Goal: Transaction & Acquisition: Purchase product/service

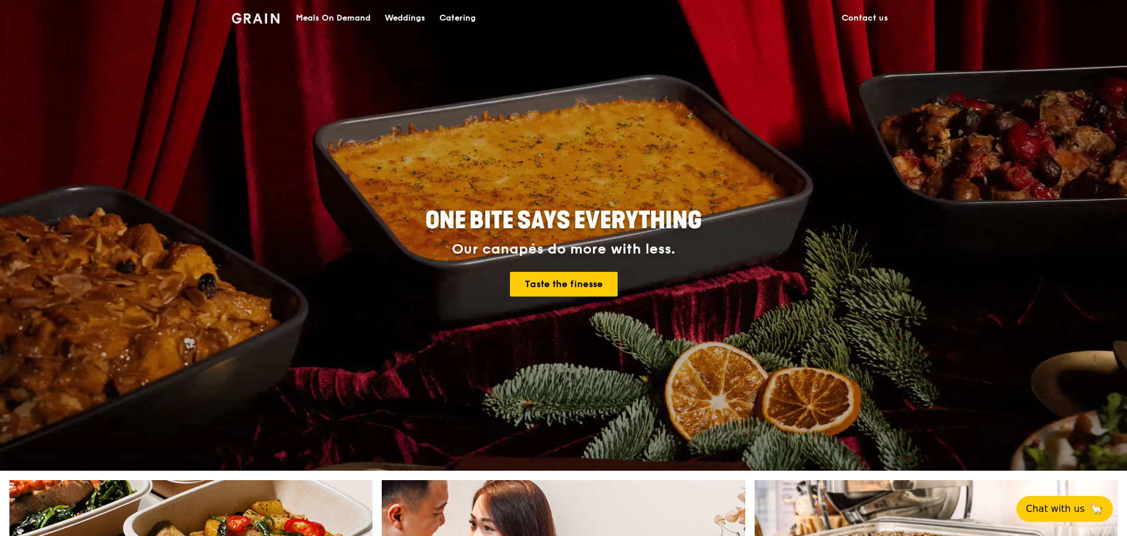
click at [324, 9] on div "Meals On Demand" at bounding box center [333, 18] width 75 height 35
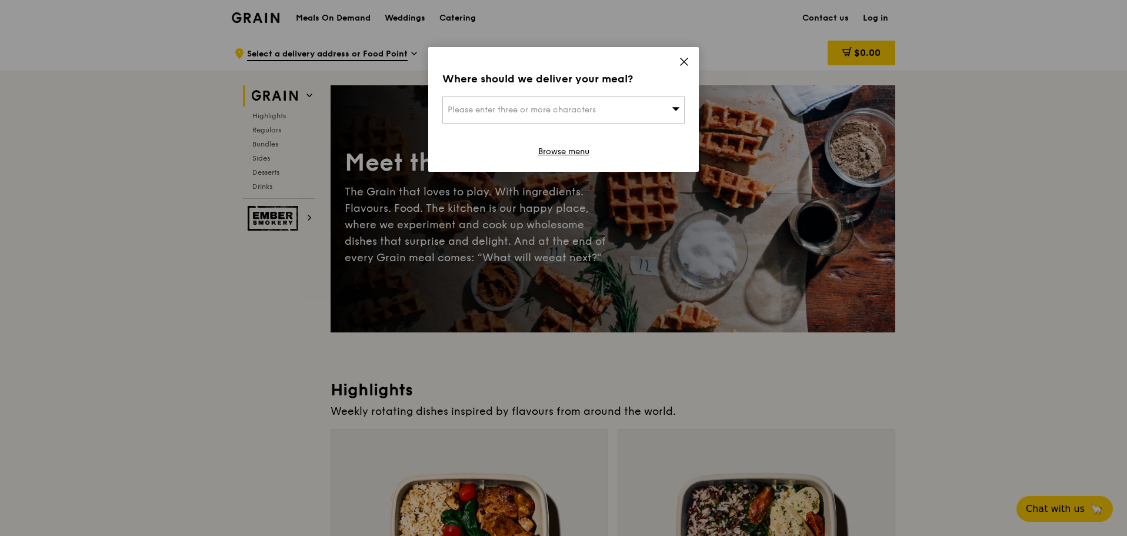
click at [581, 112] on span "Please enter three or more characters" at bounding box center [521, 110] width 148 height 10
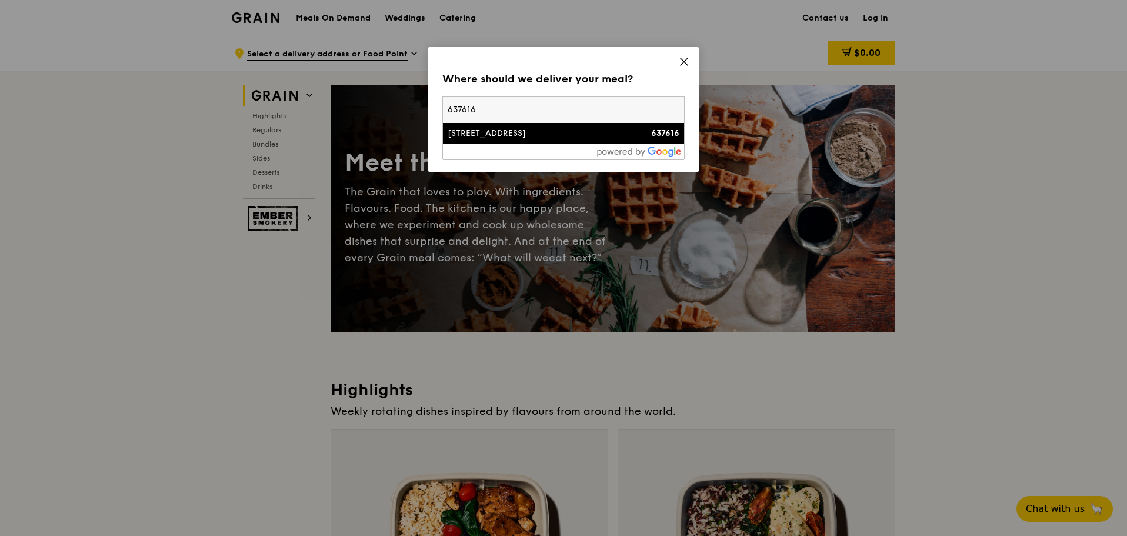
type input "637616"
click at [547, 132] on div "[STREET_ADDRESS]" at bounding box center [534, 134] width 174 height 12
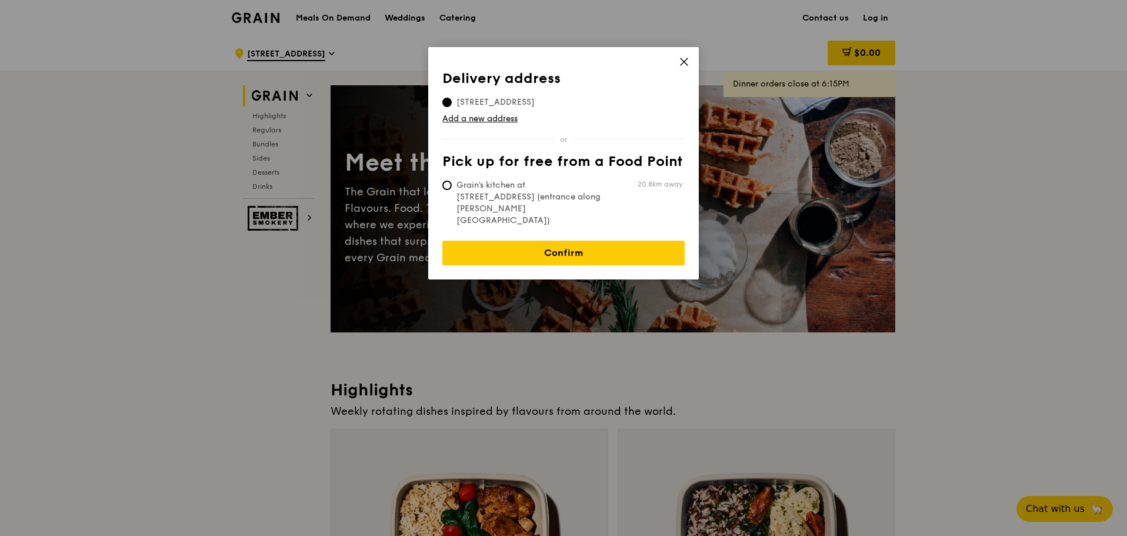
click at [683, 57] on icon at bounding box center [683, 61] width 11 height 11
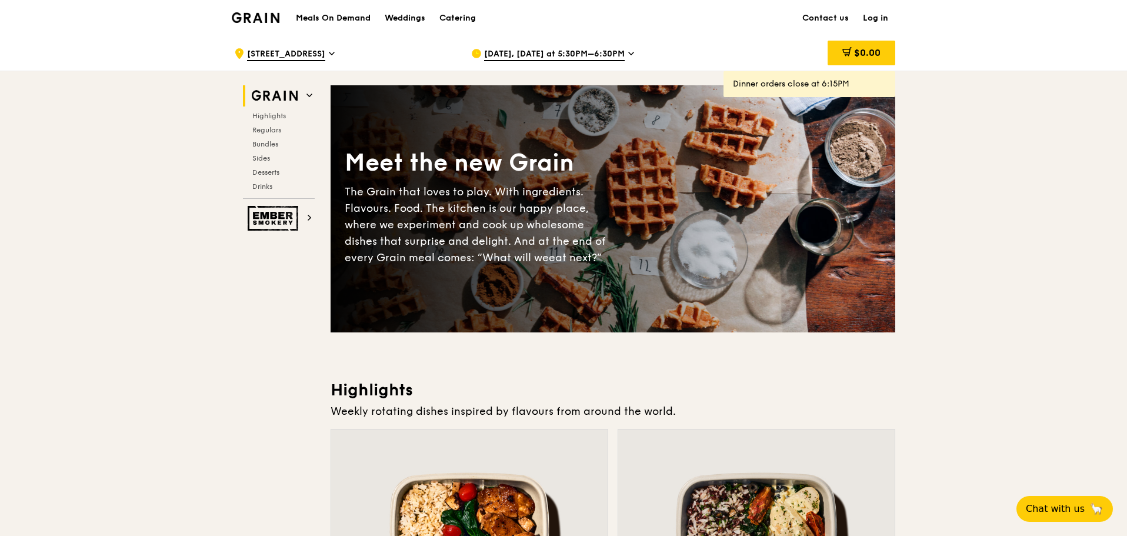
click at [875, 16] on link "Log in" at bounding box center [874, 18] width 39 height 35
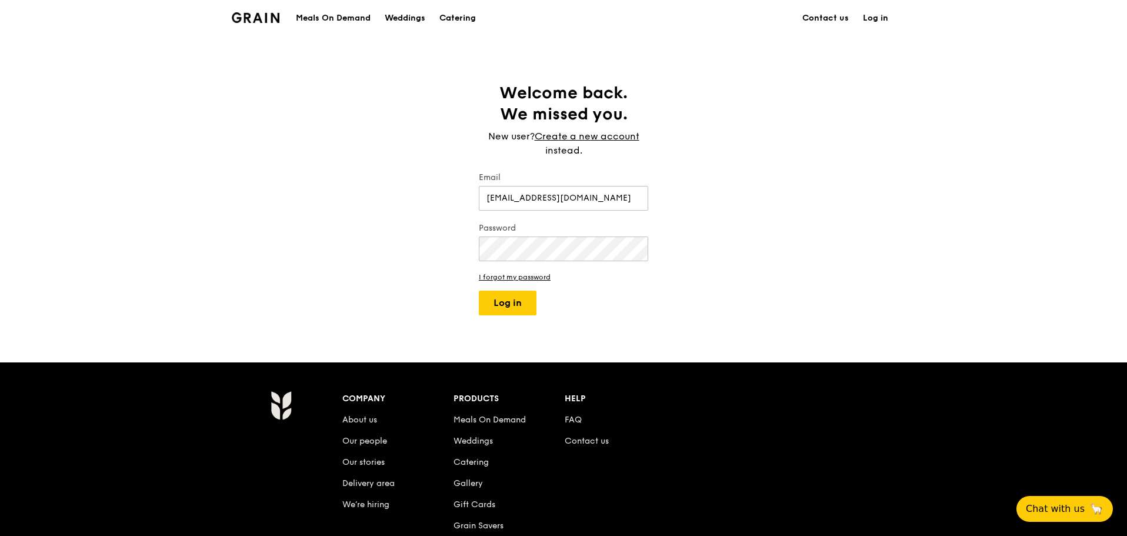
type input "nur.azlinawaty@nie.edu.sg"
click at [522, 297] on button "Log in" at bounding box center [508, 302] width 58 height 25
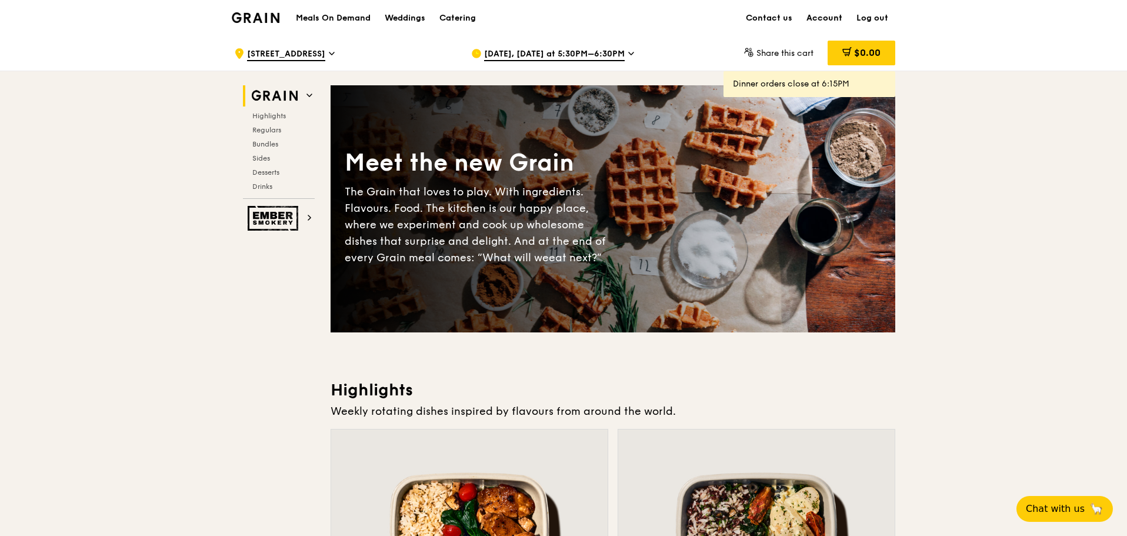
click at [814, 14] on link "Account" at bounding box center [824, 18] width 50 height 35
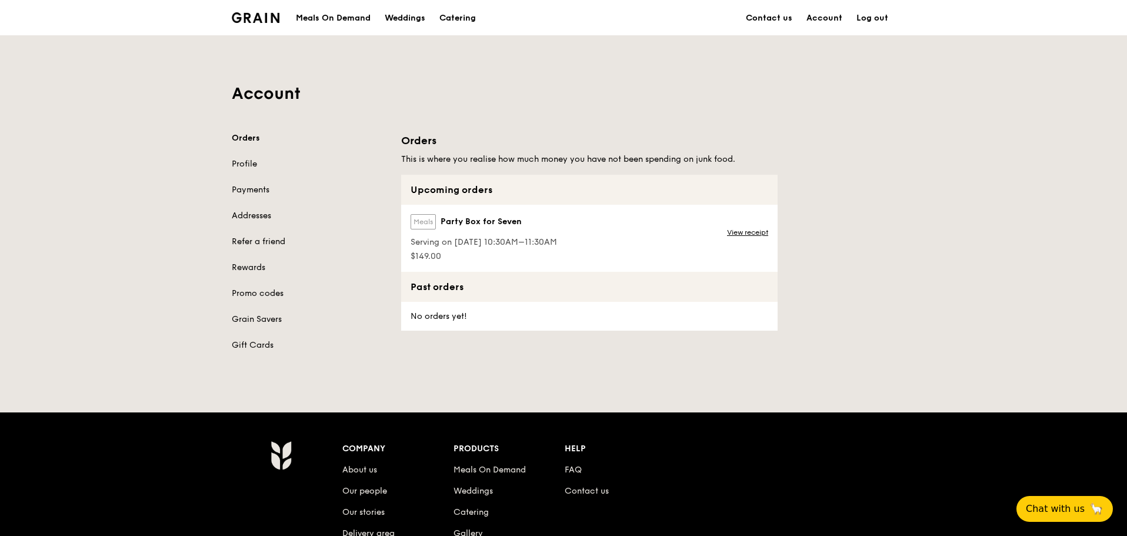
click at [432, 225] on label "Meals" at bounding box center [422, 221] width 25 height 15
click at [456, 240] on span "Serving on 26 Aug 2025, 10:30AM–11:30AM" at bounding box center [483, 242] width 146 height 12
click at [751, 233] on link "View receipt" at bounding box center [747, 232] width 41 height 9
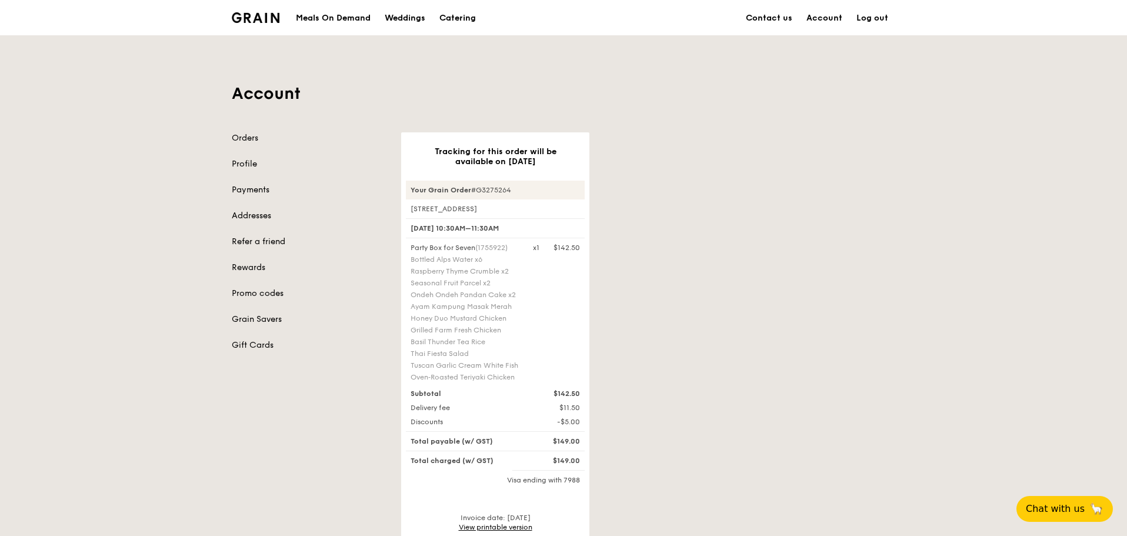
drag, startPoint x: 522, startPoint y: 190, endPoint x: 477, endPoint y: 194, distance: 44.8
click at [477, 194] on div "Your Grain Order #G3275264" at bounding box center [495, 190] width 179 height 19
copy div "G3275264"
click at [783, 16] on link "Contact us" at bounding box center [768, 18] width 61 height 35
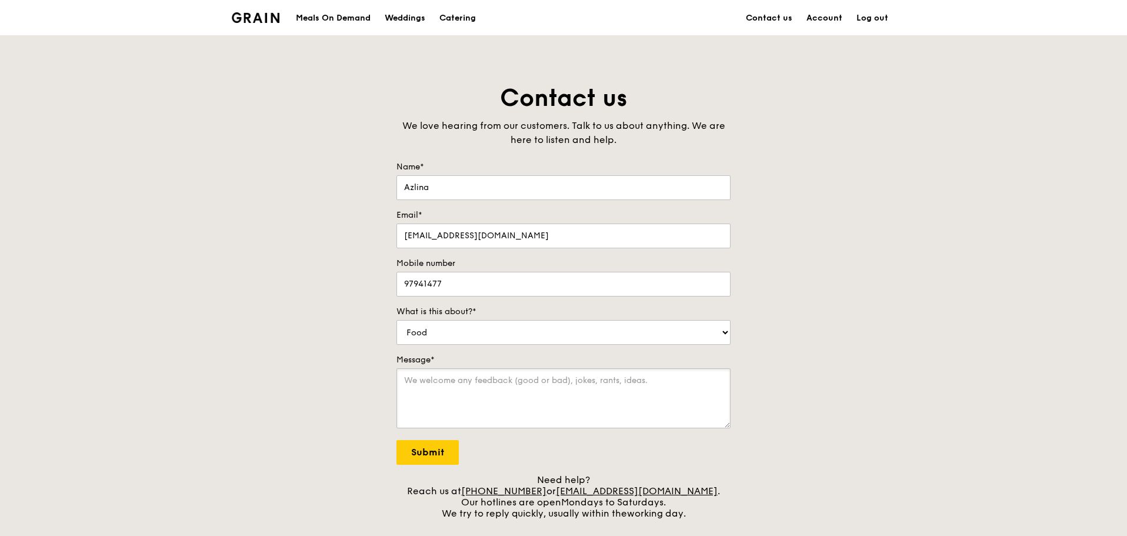
click at [453, 400] on textarea "Message*" at bounding box center [563, 398] width 334 height 60
type textarea "Just learned that there's another attendee for my meeting tomorrow. Is there an…"
click at [433, 453] on input "Submit" at bounding box center [427, 452] width 62 height 25
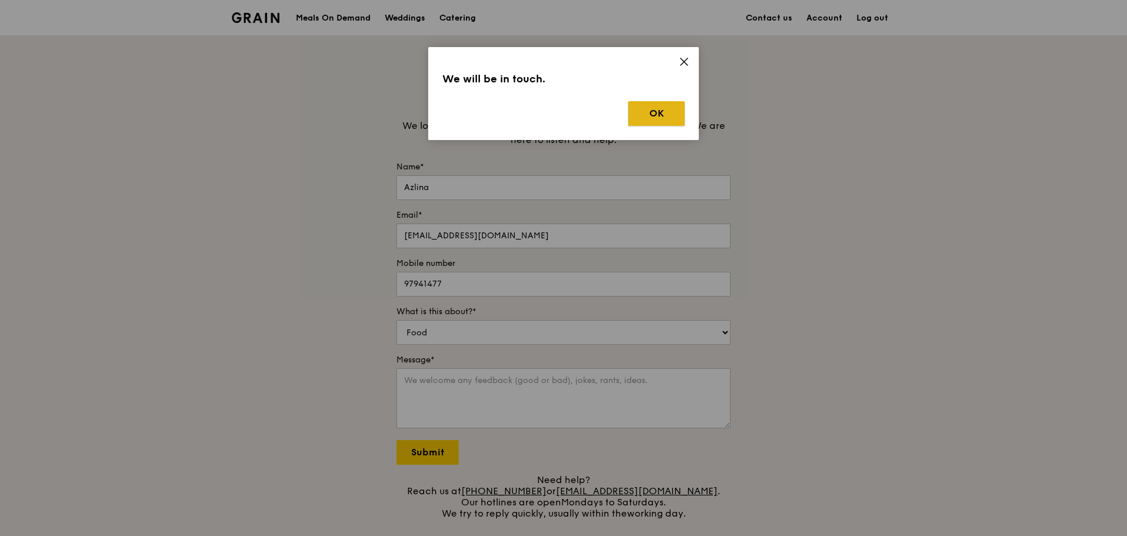
click at [675, 107] on button "OK" at bounding box center [656, 113] width 56 height 25
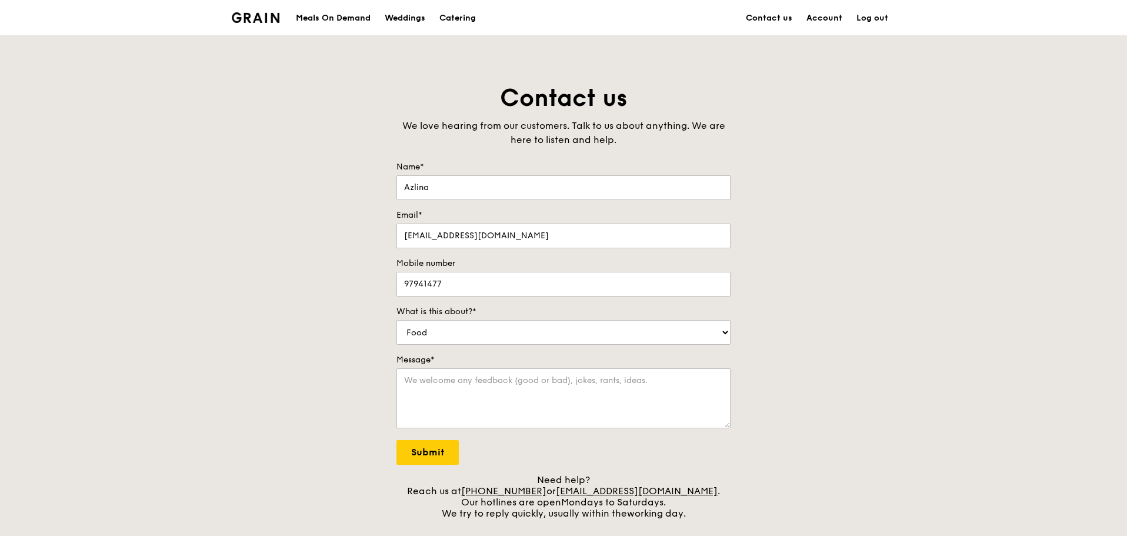
click at [327, 19] on div "Meals On Demand" at bounding box center [333, 18] width 75 height 35
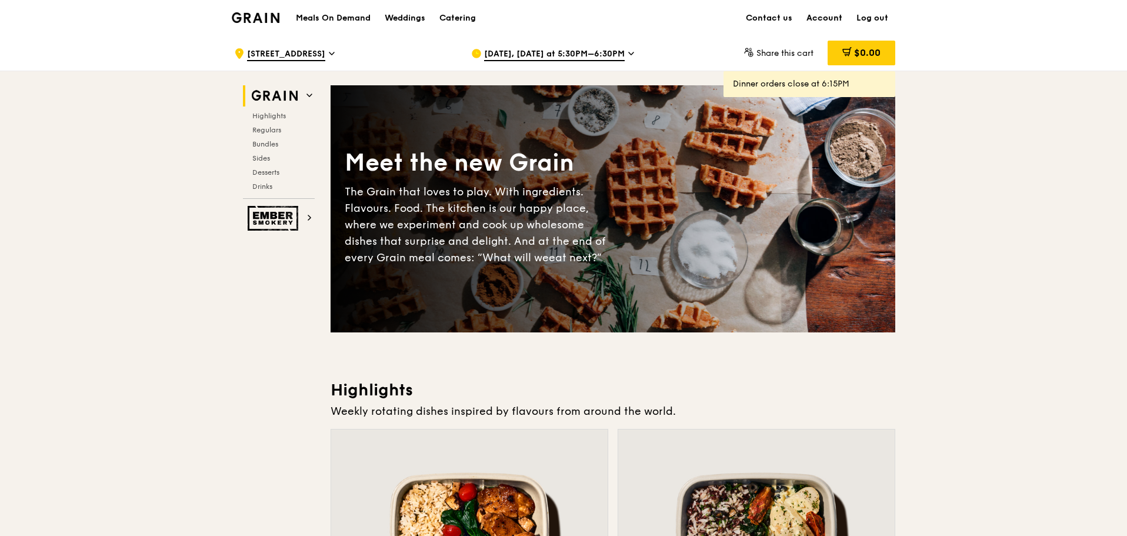
click at [840, 15] on link "Account" at bounding box center [824, 18] width 50 height 35
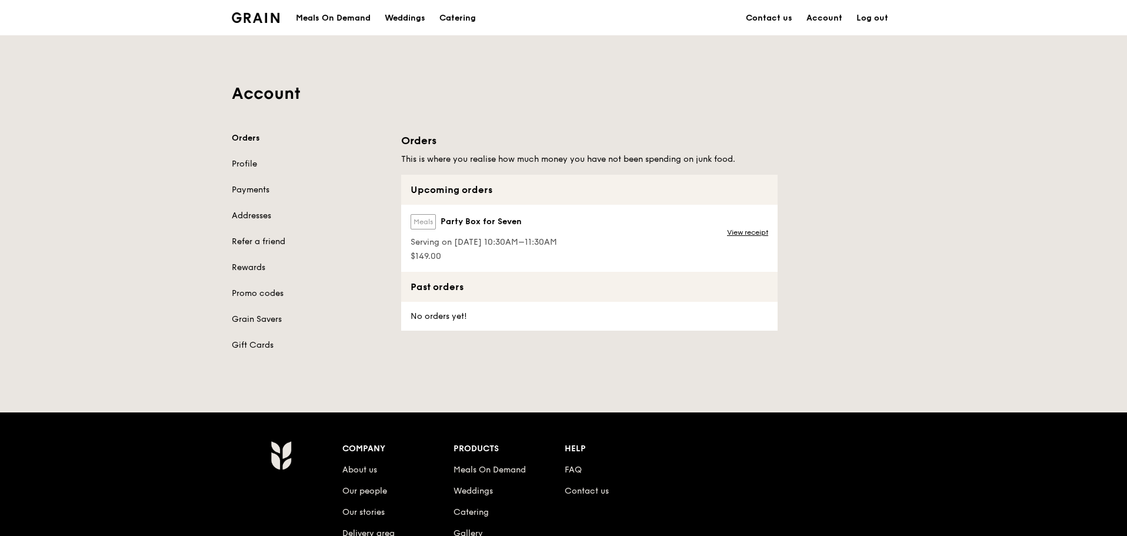
click at [332, 10] on div "Meals On Demand" at bounding box center [333, 18] width 75 height 35
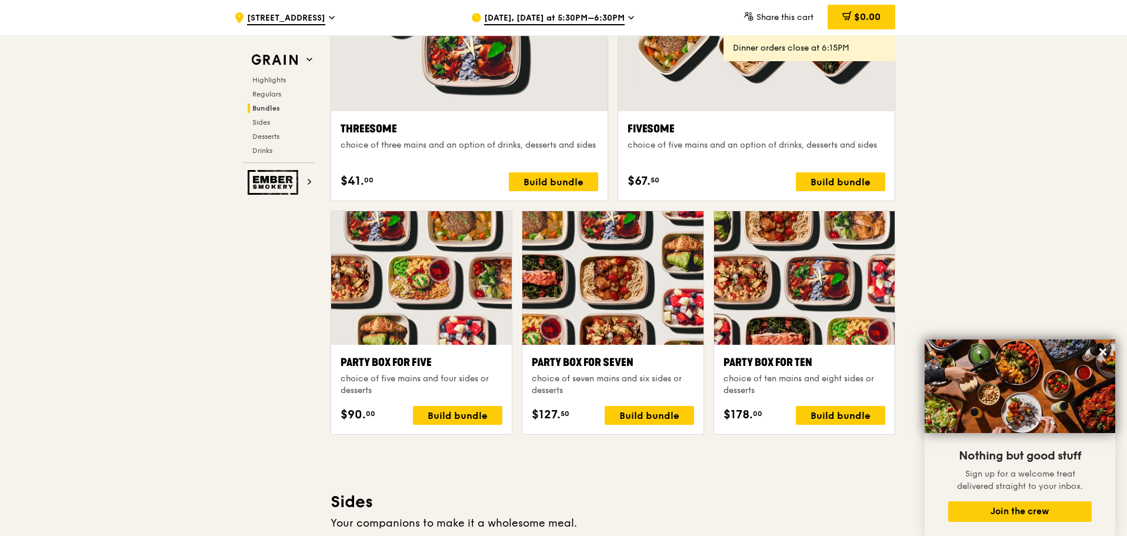
scroll to position [2293, 0]
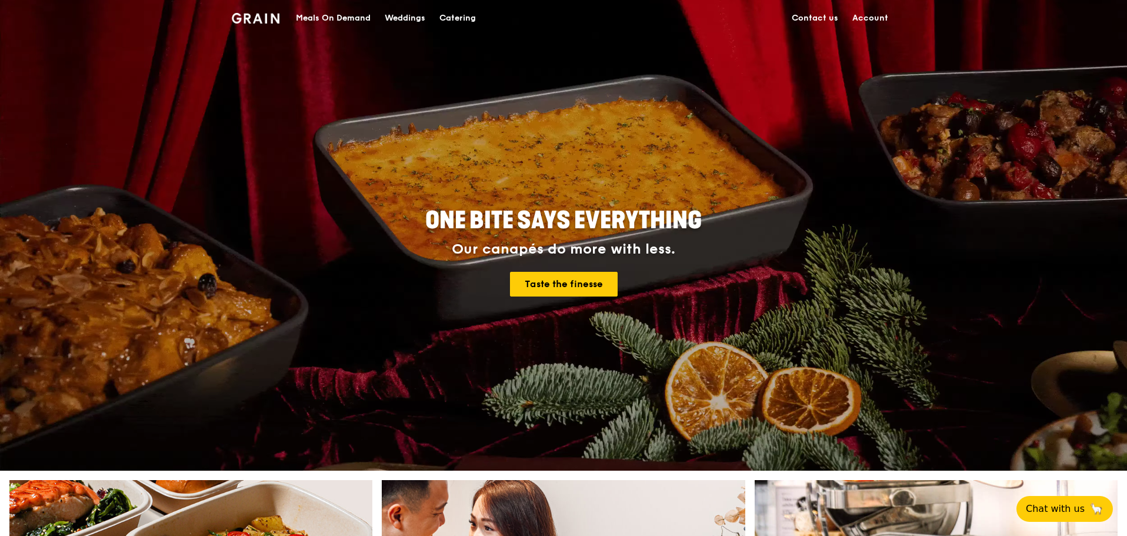
click at [320, 16] on div "Meals On Demand" at bounding box center [333, 18] width 75 height 35
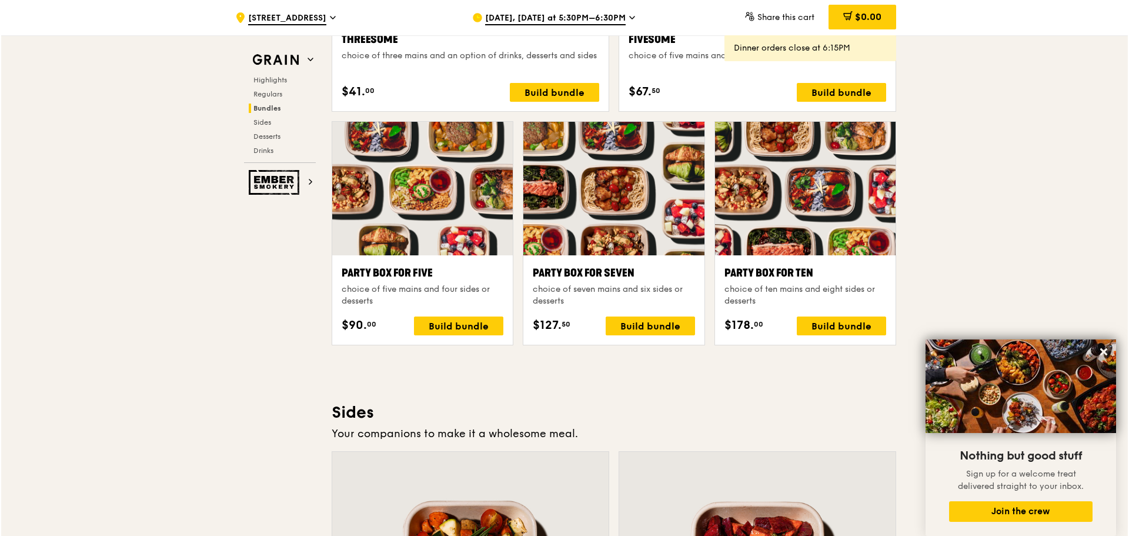
scroll to position [2147, 0]
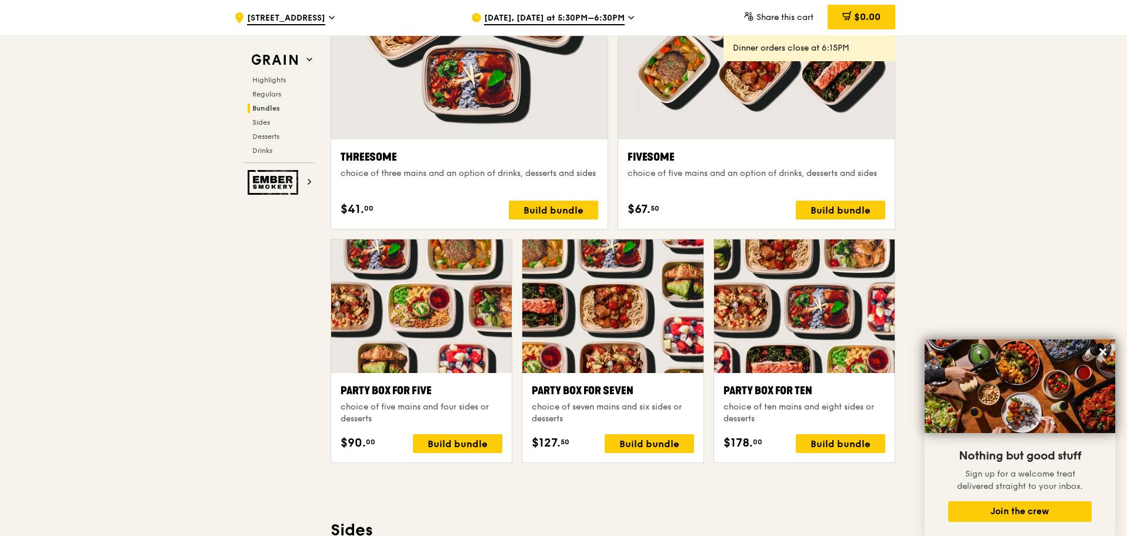
click at [630, 379] on div "Party Box for Seven choice of seven mains and six sides or desserts $127. 50 Bu…" at bounding box center [612, 417] width 181 height 89
click at [630, 365] on div at bounding box center [612, 305] width 181 height 133
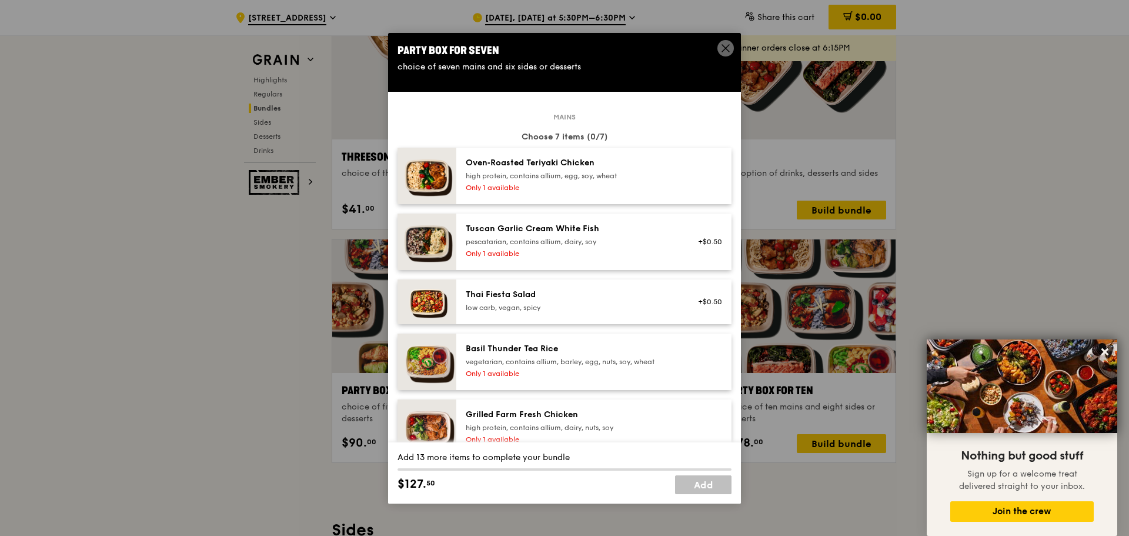
click at [728, 45] on icon at bounding box center [725, 48] width 11 height 11
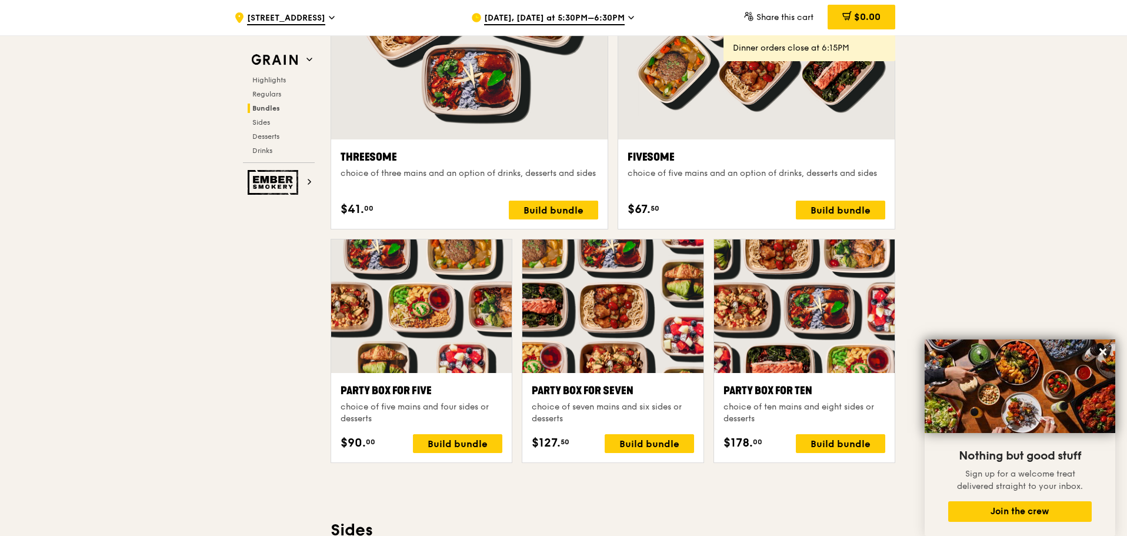
click at [599, 18] on span "[DATE], [DATE] at 5:30PM–6:30PM" at bounding box center [554, 18] width 141 height 13
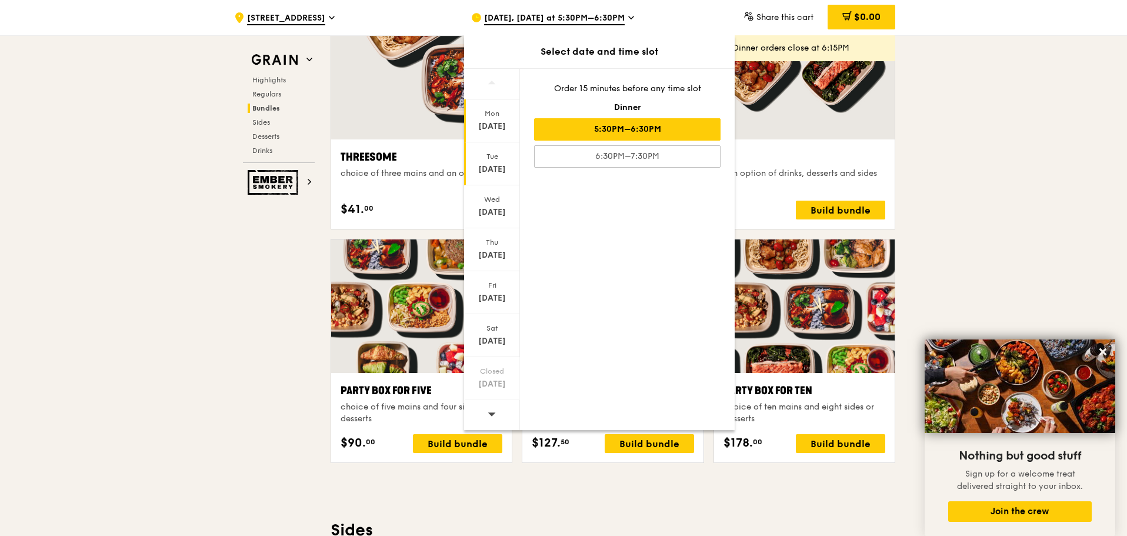
click at [499, 169] on div "[DATE]" at bounding box center [492, 169] width 52 height 12
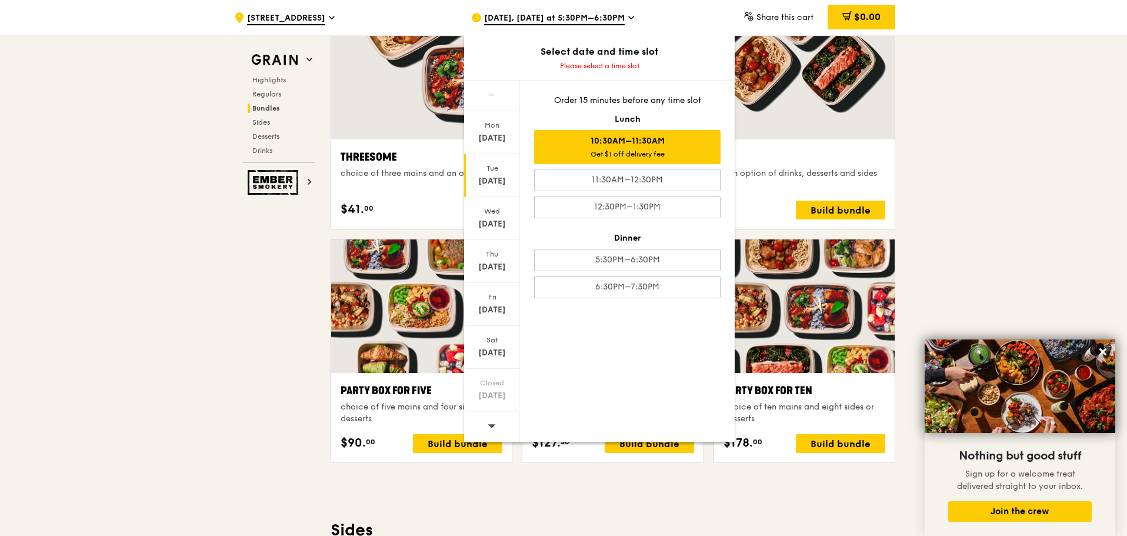
click at [616, 144] on div "10:30AM–11:30AM Get $1 off delivery fee" at bounding box center [627, 147] width 186 height 34
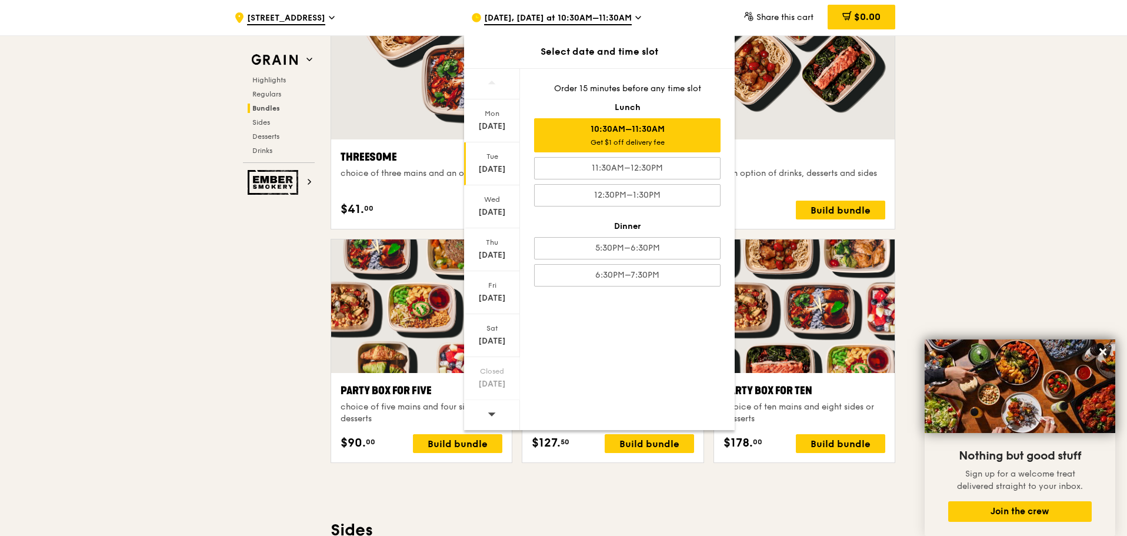
click at [1023, 100] on div ".cls-1 { fill: none; stroke: #fff; stroke-linecap: round; stroke-linejoin: roun…" at bounding box center [563, 370] width 1127 height 4965
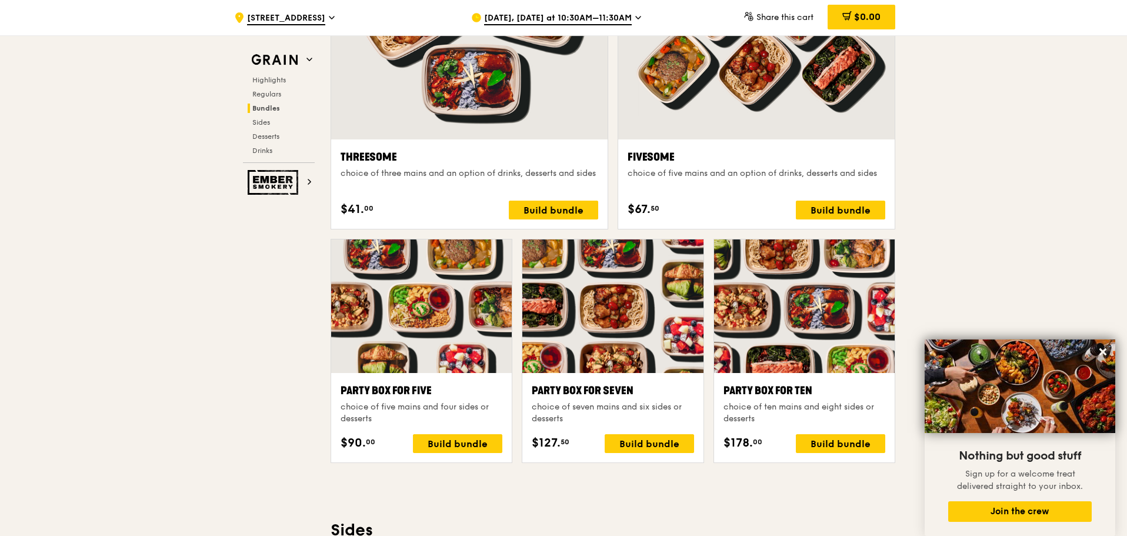
click at [650, 454] on div "Party Box for Seven choice of seven mains and six sides or desserts $127. 50 Bu…" at bounding box center [612, 417] width 181 height 89
click at [650, 449] on div "Build bundle" at bounding box center [648, 443] width 89 height 19
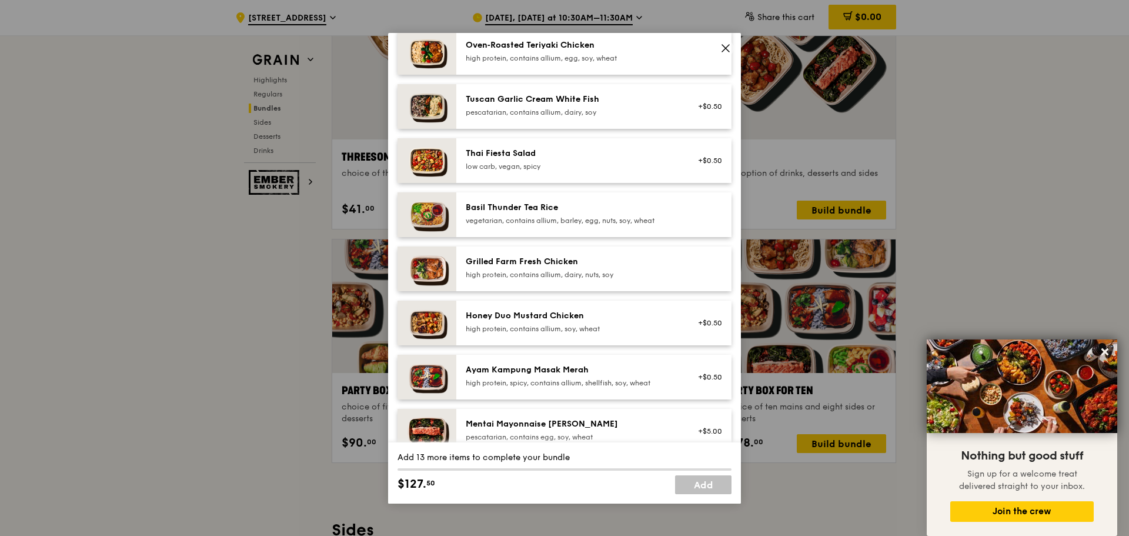
scroll to position [0, 0]
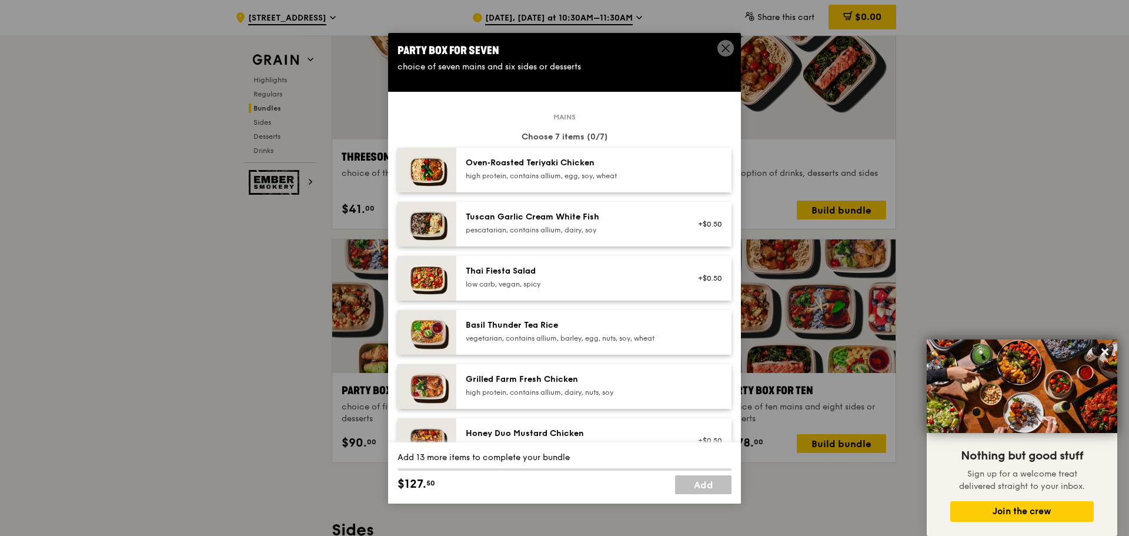
click at [415, 172] on img at bounding box center [426, 170] width 59 height 45
click at [696, 173] on link "Remove" at bounding box center [708, 172] width 27 height 8
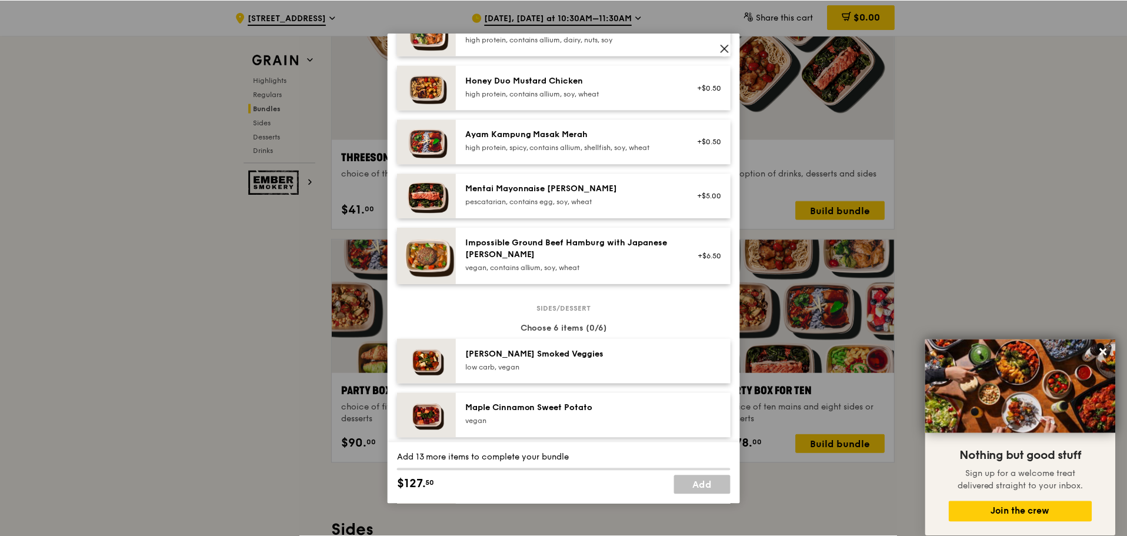
scroll to position [588, 0]
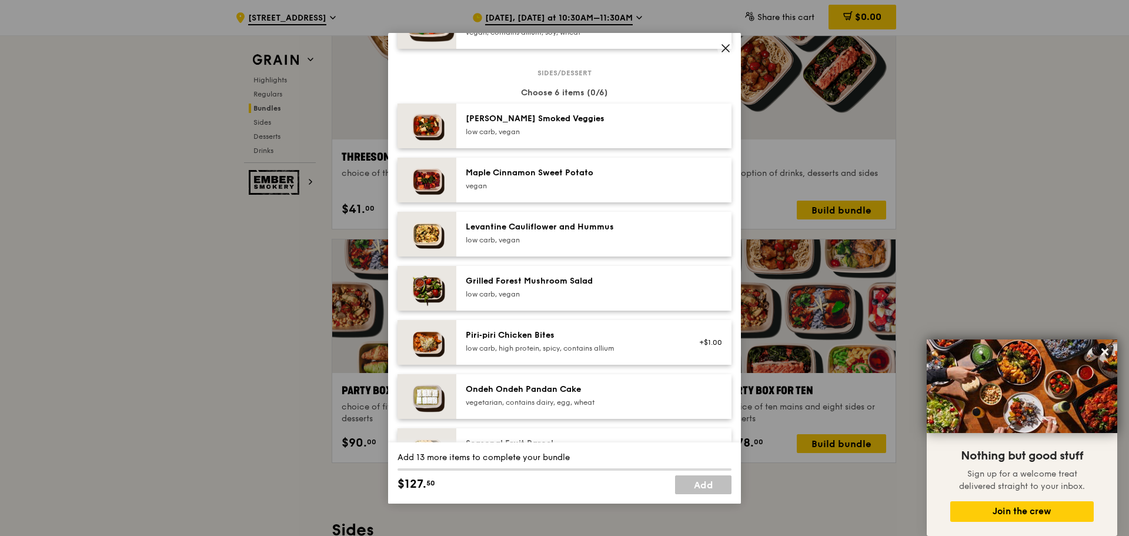
click at [721, 52] on icon at bounding box center [725, 48] width 11 height 11
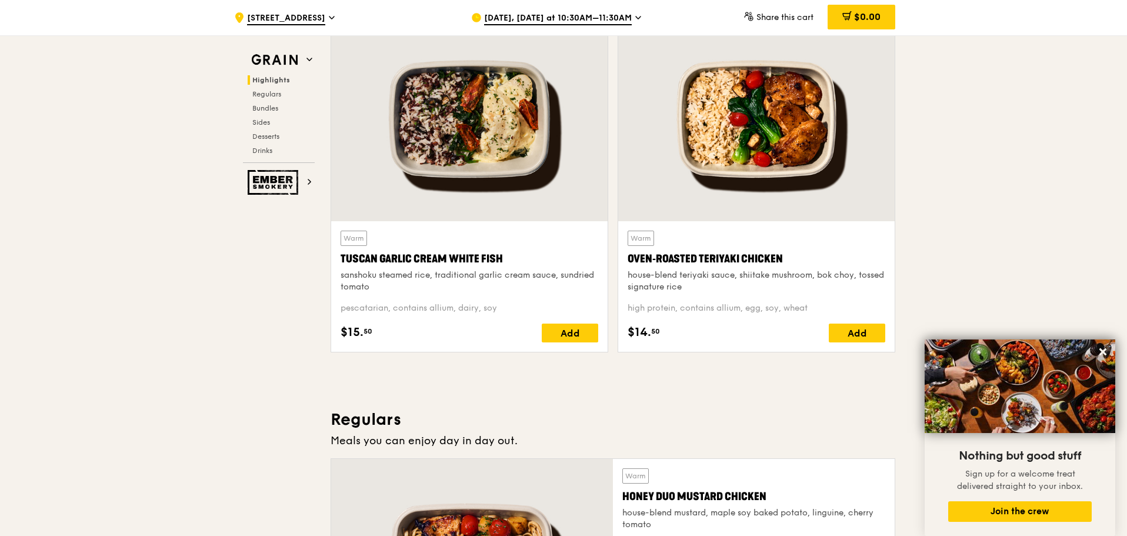
scroll to position [353, 0]
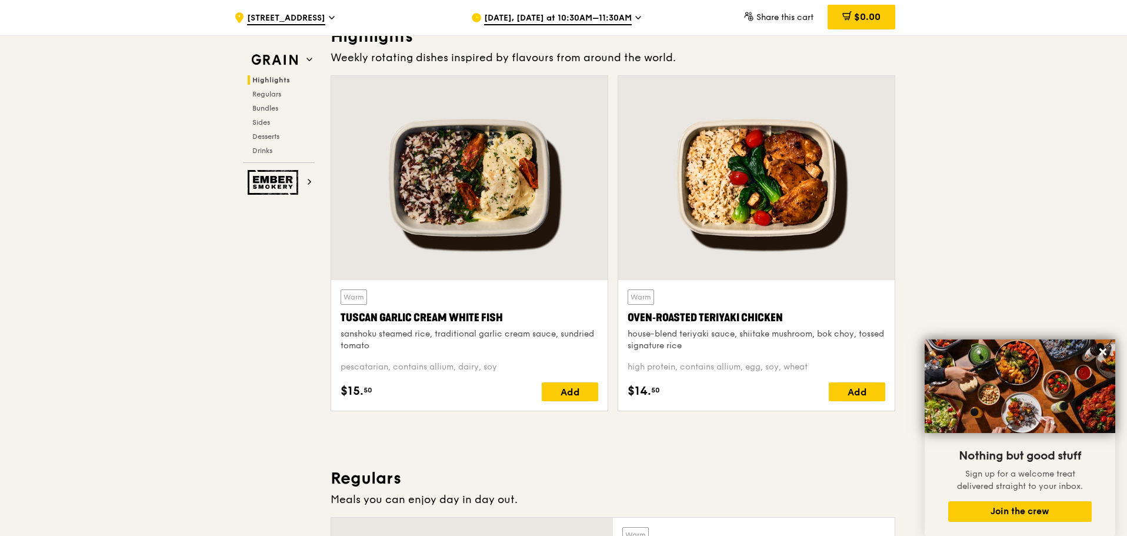
click at [250, 115] on div "Highlights Regulars Bundles Sides Desserts Drinks" at bounding box center [279, 115] width 72 height 80
click at [258, 119] on span "Sides" at bounding box center [261, 122] width 19 height 8
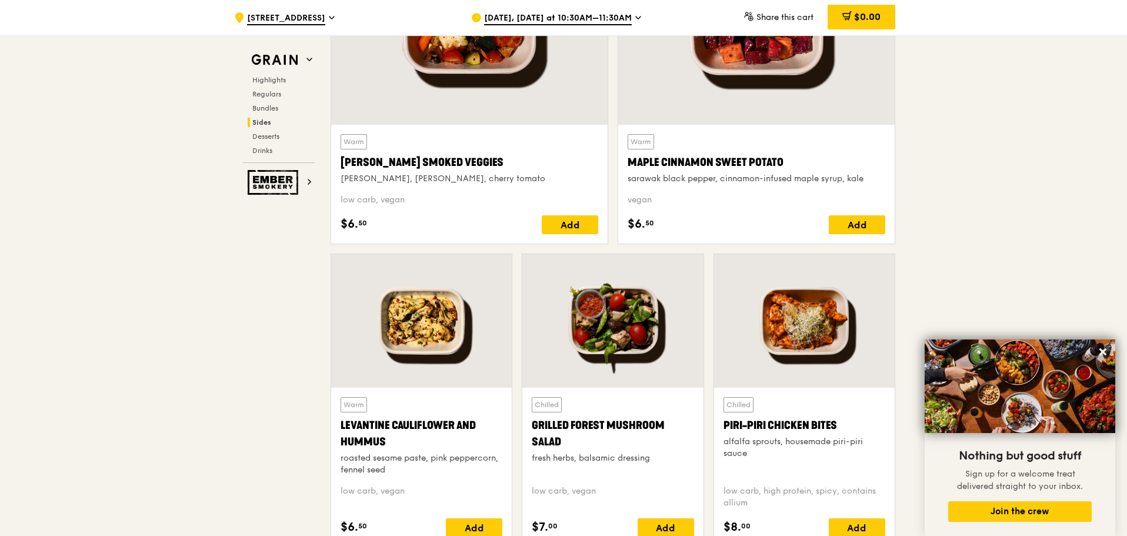
scroll to position [2855, 0]
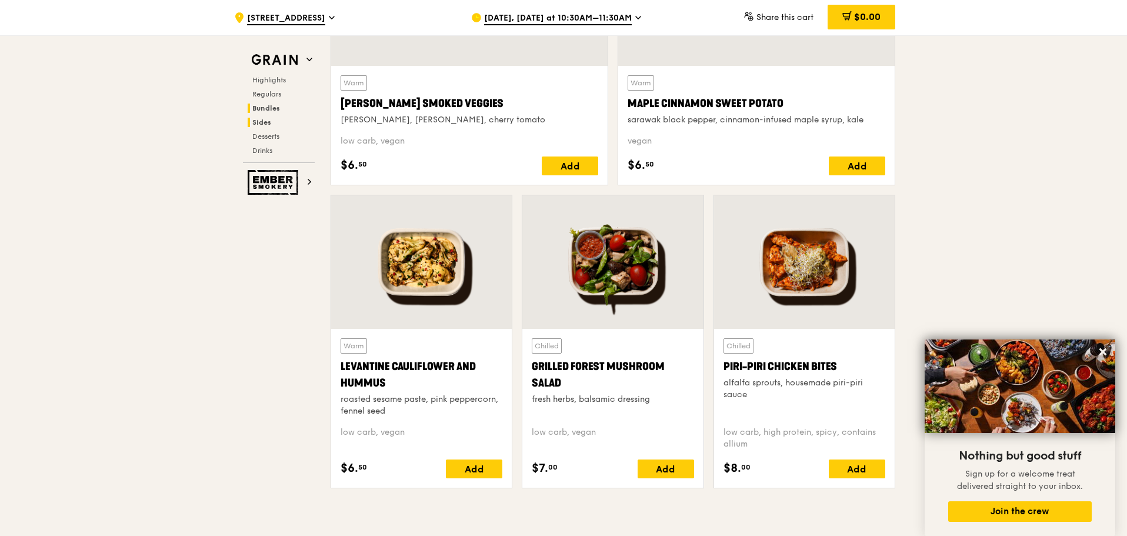
click at [265, 106] on span "Bundles" at bounding box center [266, 108] width 28 height 8
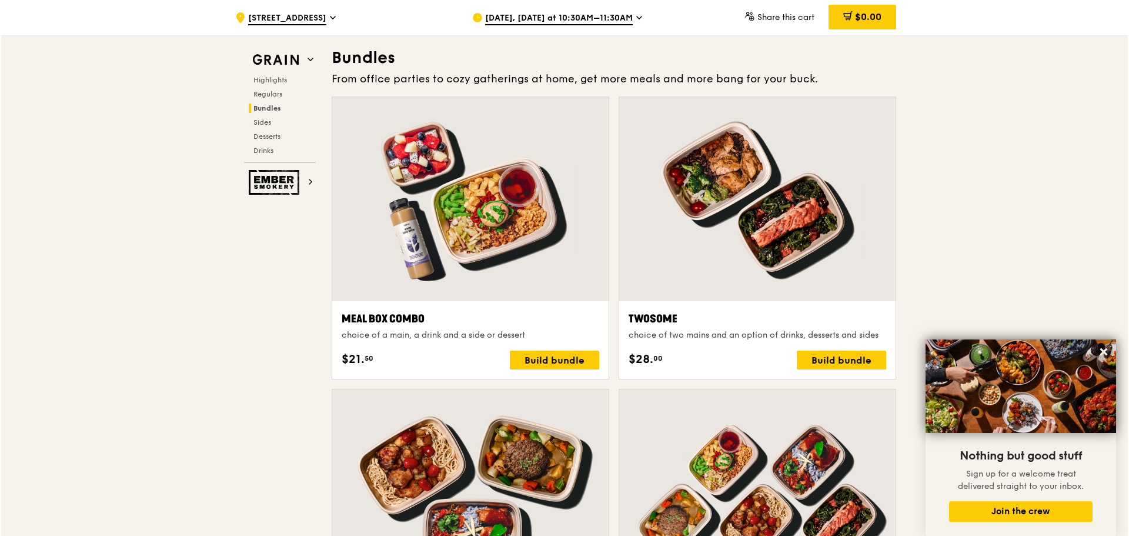
scroll to position [2105, 0]
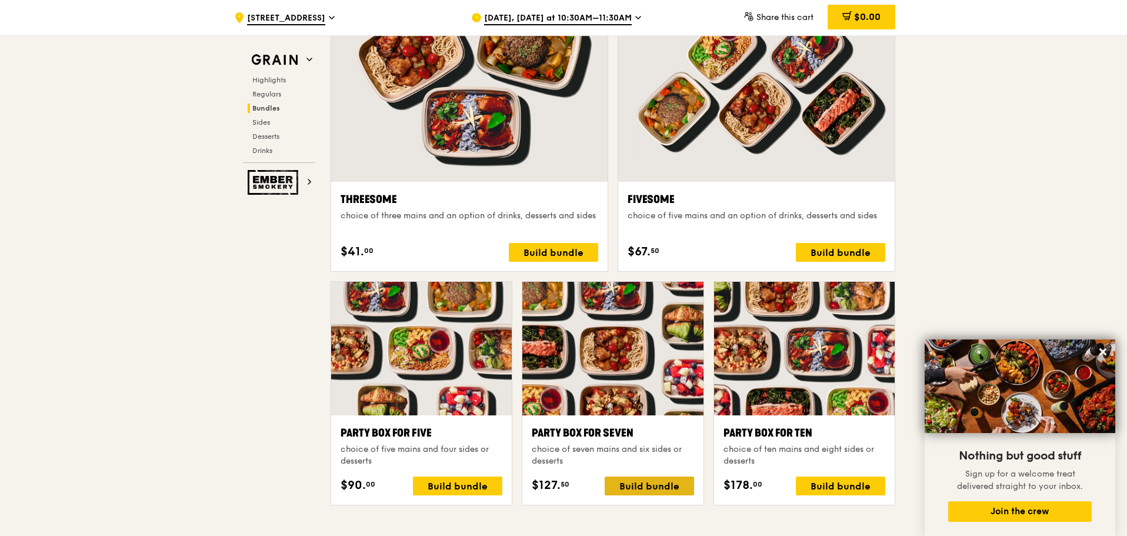
click at [648, 488] on div "Build bundle" at bounding box center [648, 485] width 89 height 19
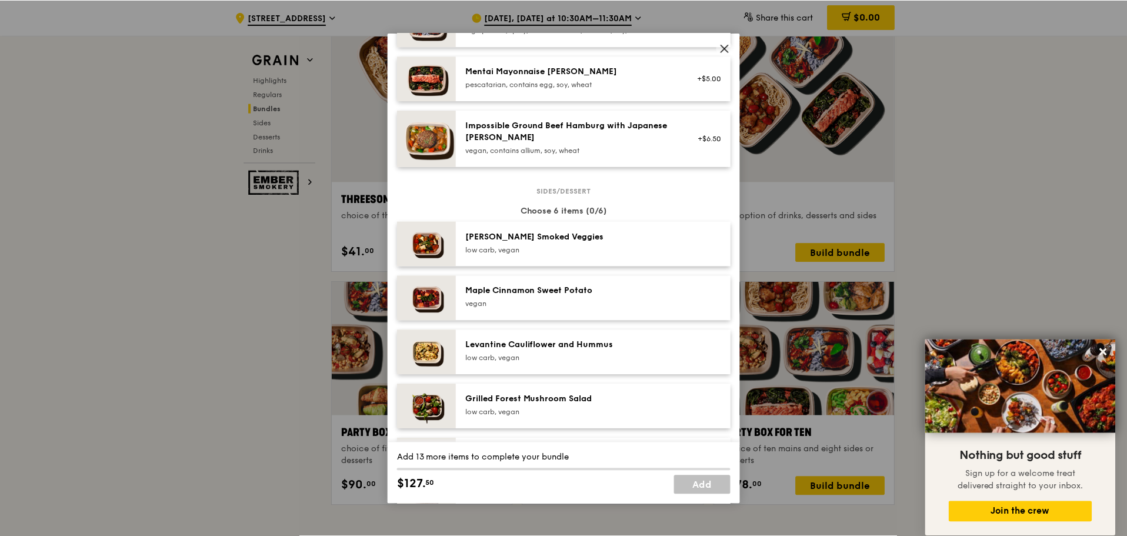
scroll to position [764, 0]
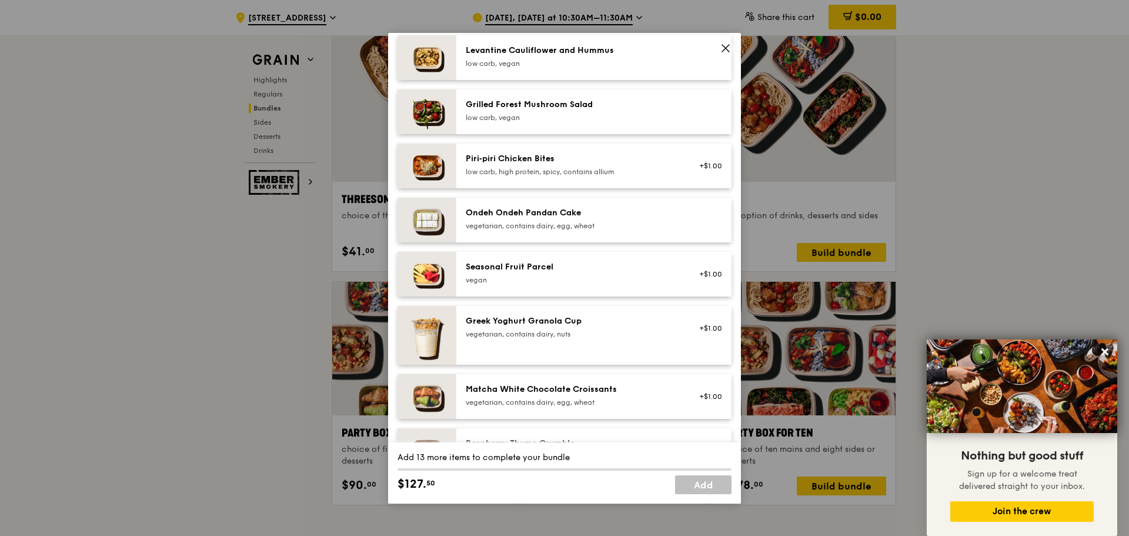
click at [727, 47] on icon at bounding box center [725, 48] width 7 height 7
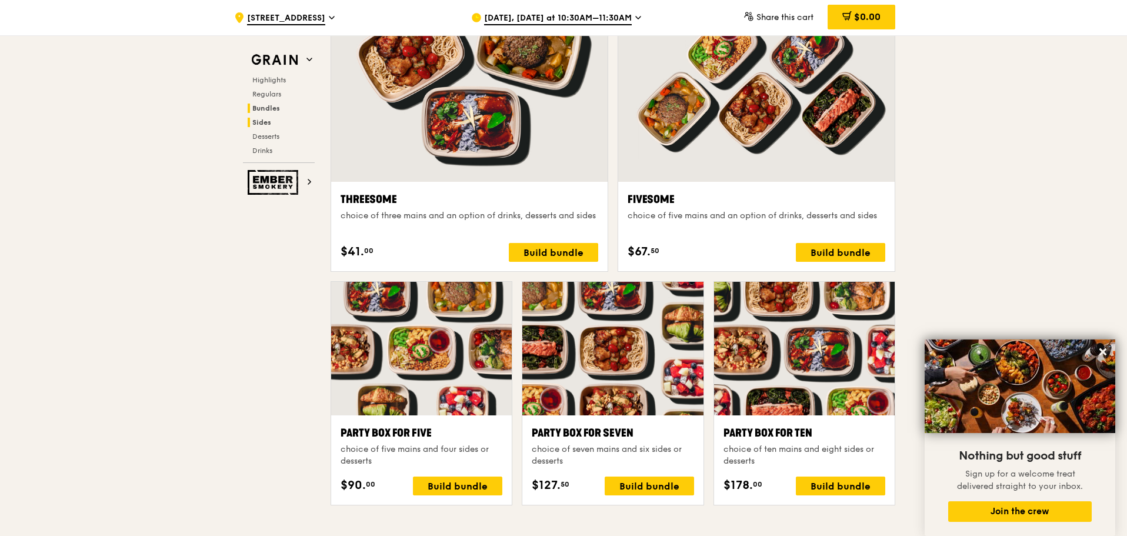
click at [256, 122] on span "Sides" at bounding box center [261, 122] width 19 height 8
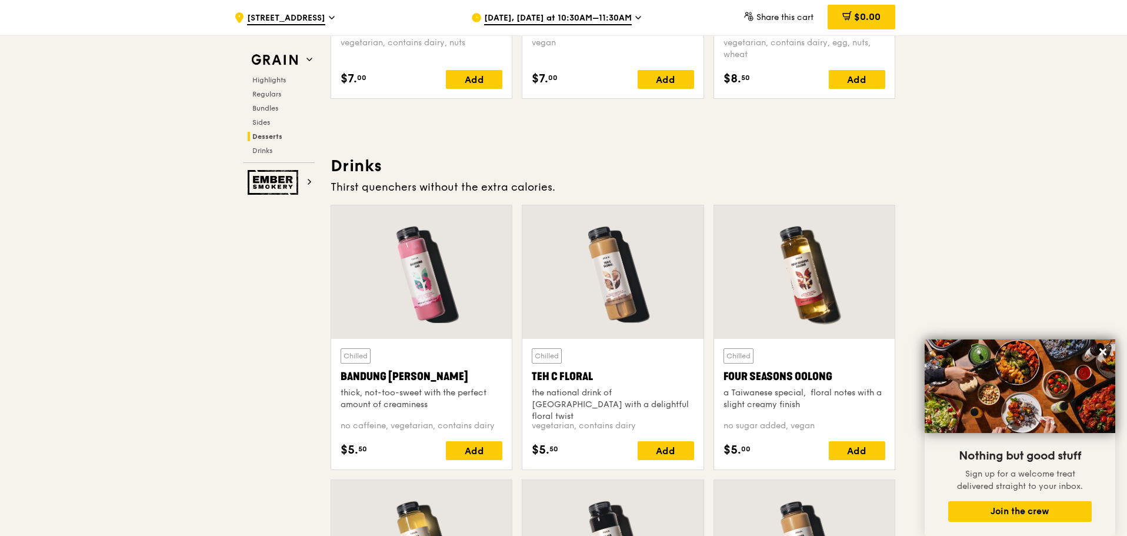
scroll to position [3548, 0]
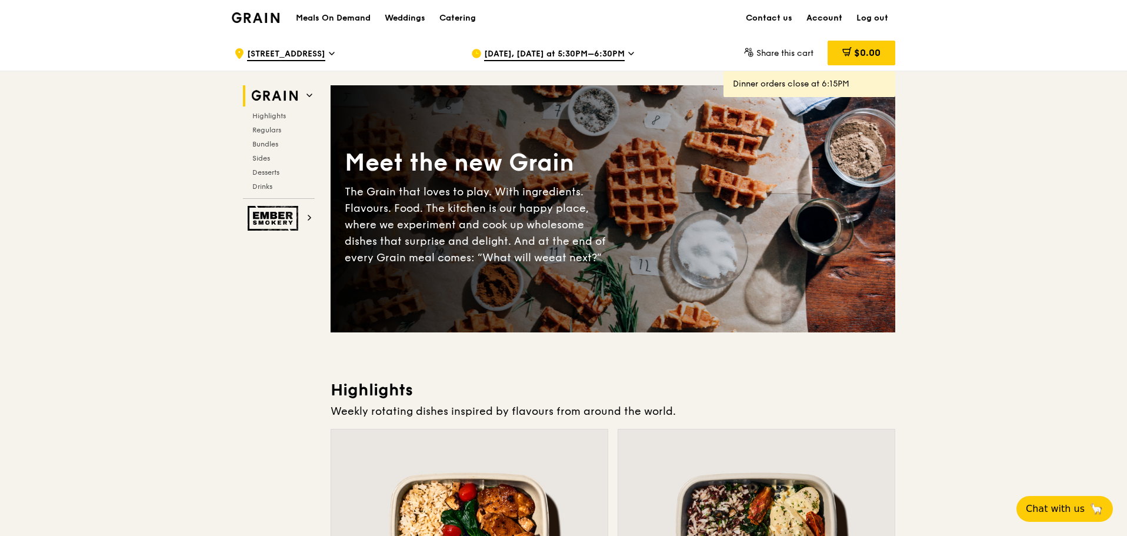
click at [822, 14] on link "Account" at bounding box center [824, 18] width 50 height 35
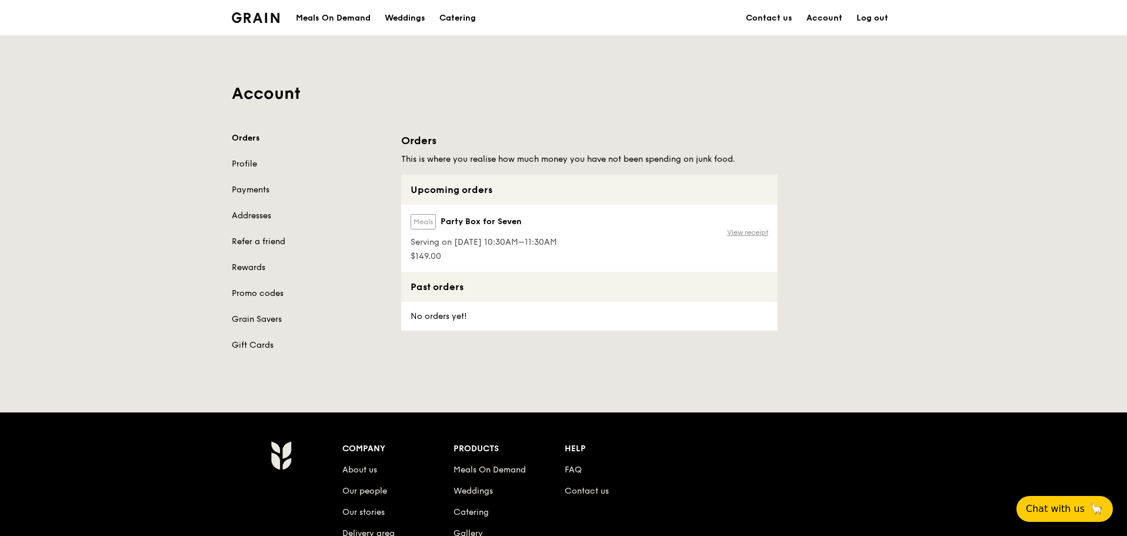
click at [741, 229] on link "View receipt" at bounding box center [747, 232] width 41 height 9
